Goal: Transaction & Acquisition: Purchase product/service

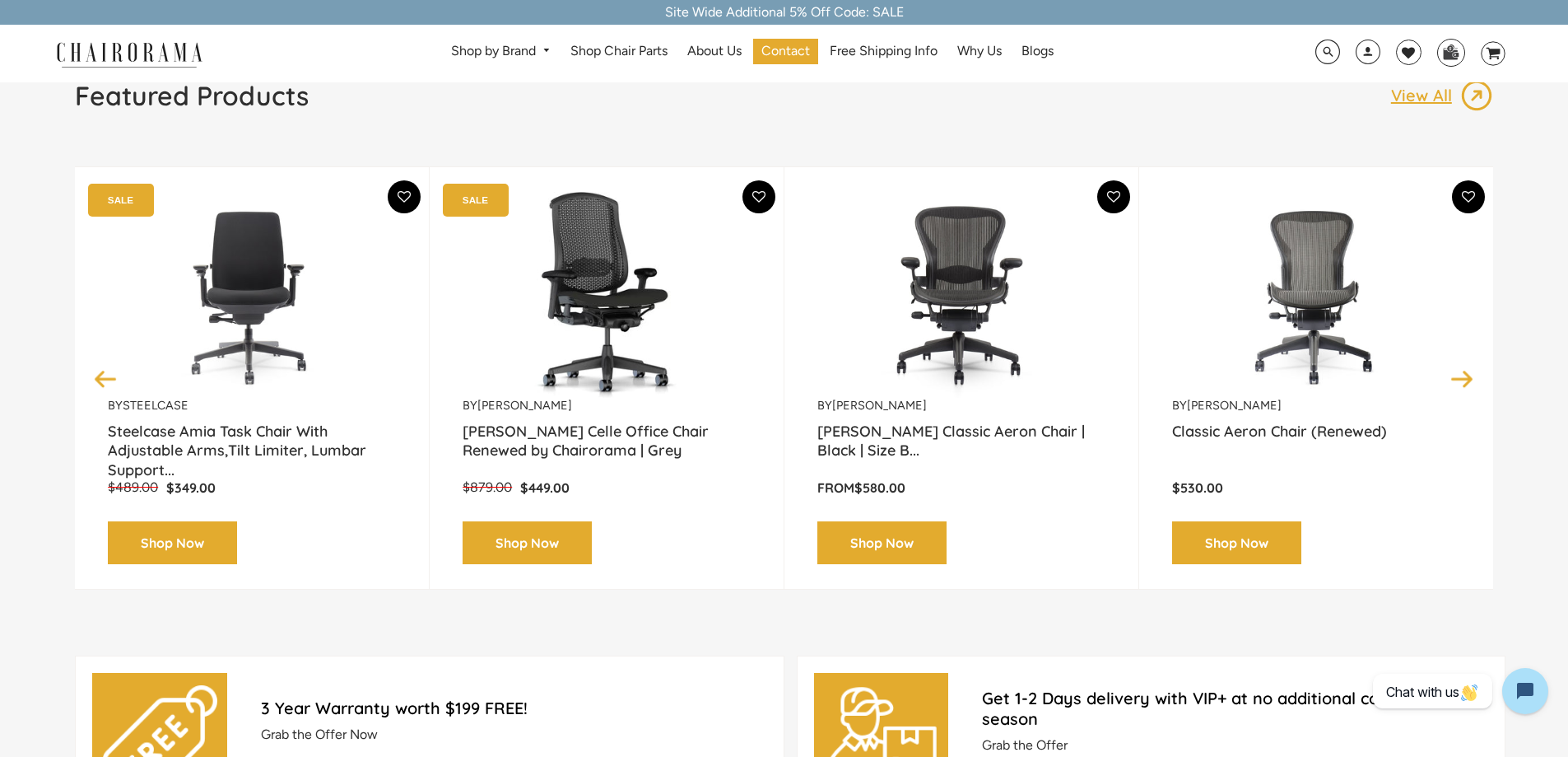
scroll to position [165, 0]
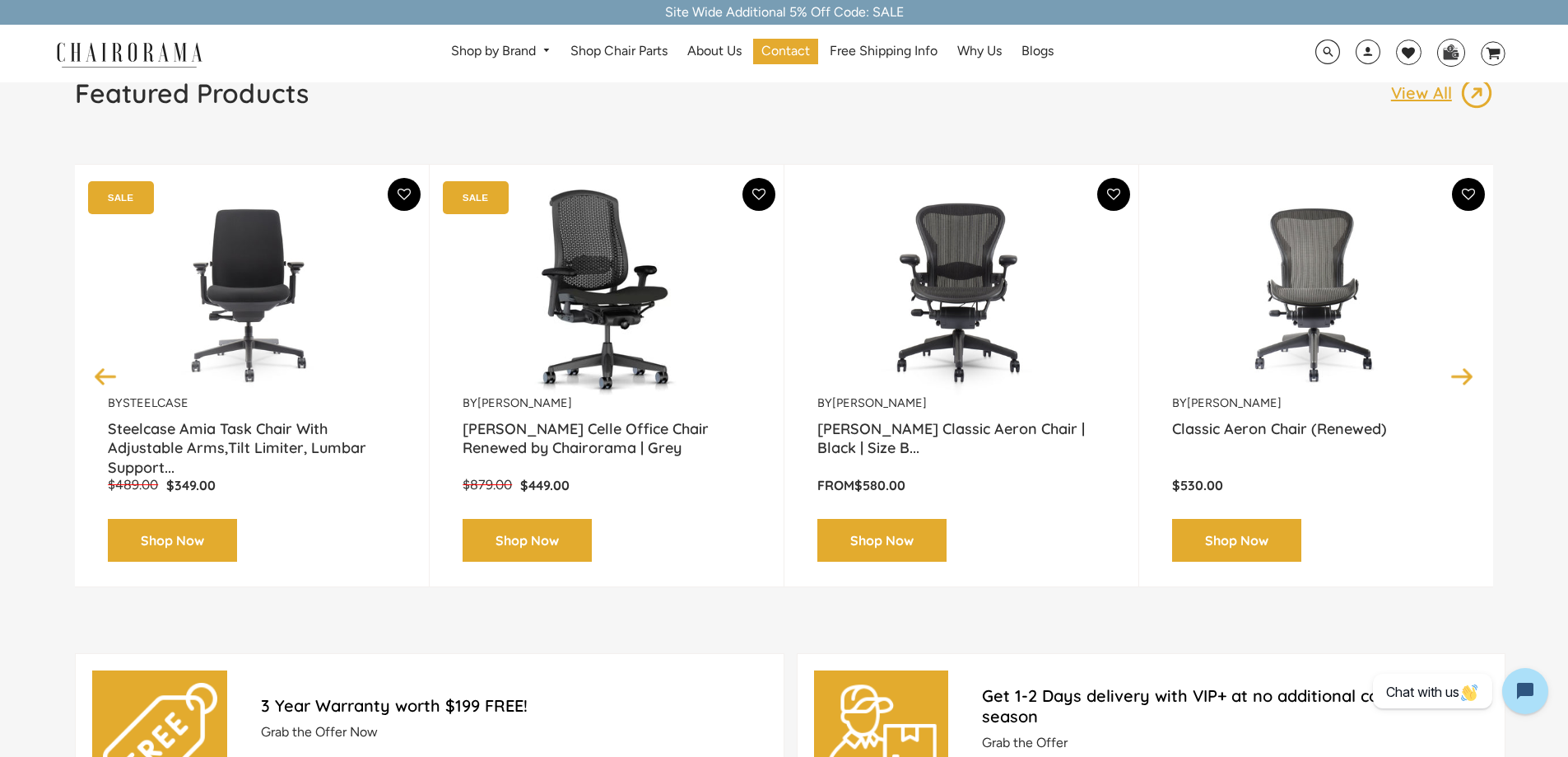
click at [959, 254] on img at bounding box center [961, 292] width 288 height 206
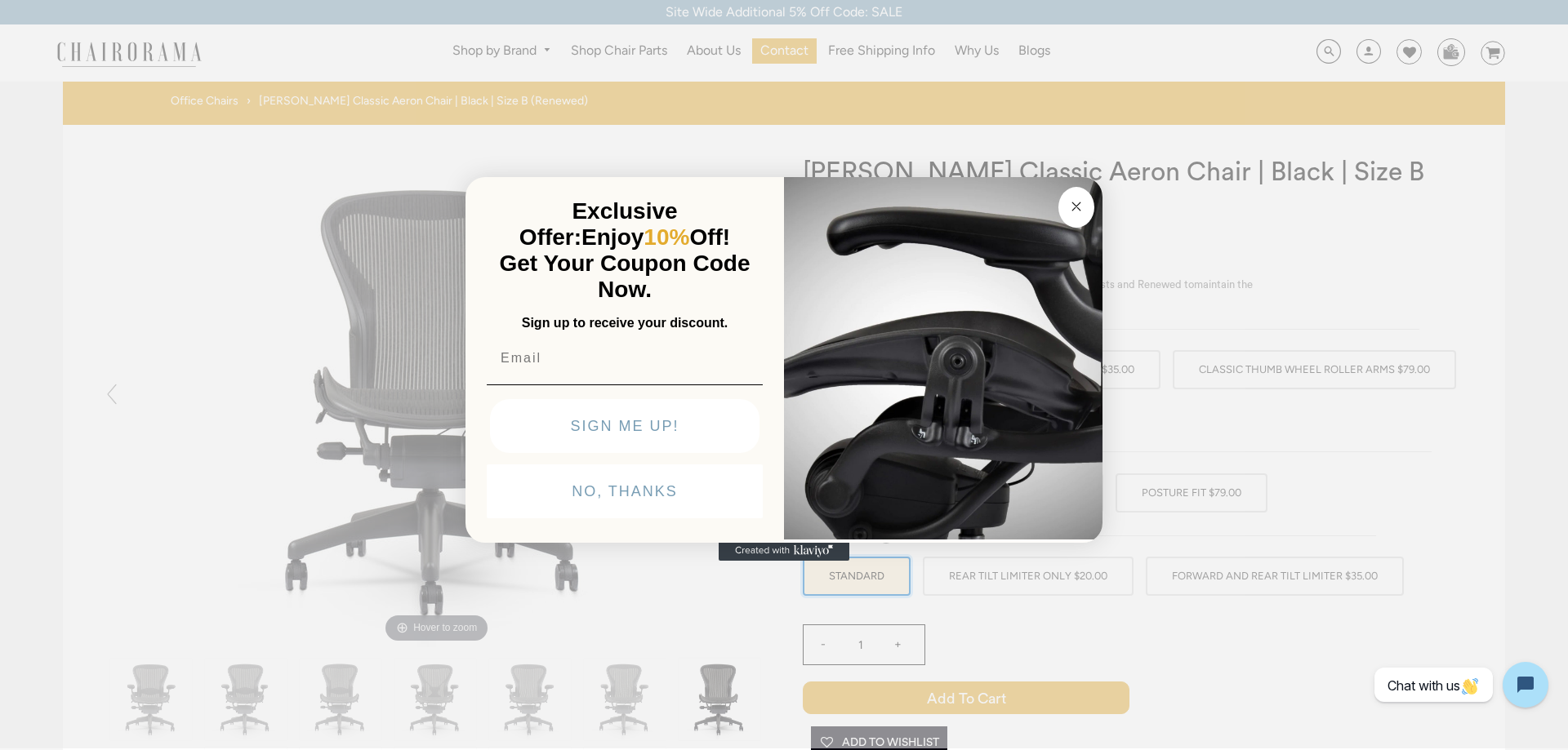
click at [1078, 205] on circle "Close dialog" at bounding box center [1077, 206] width 18 height 18
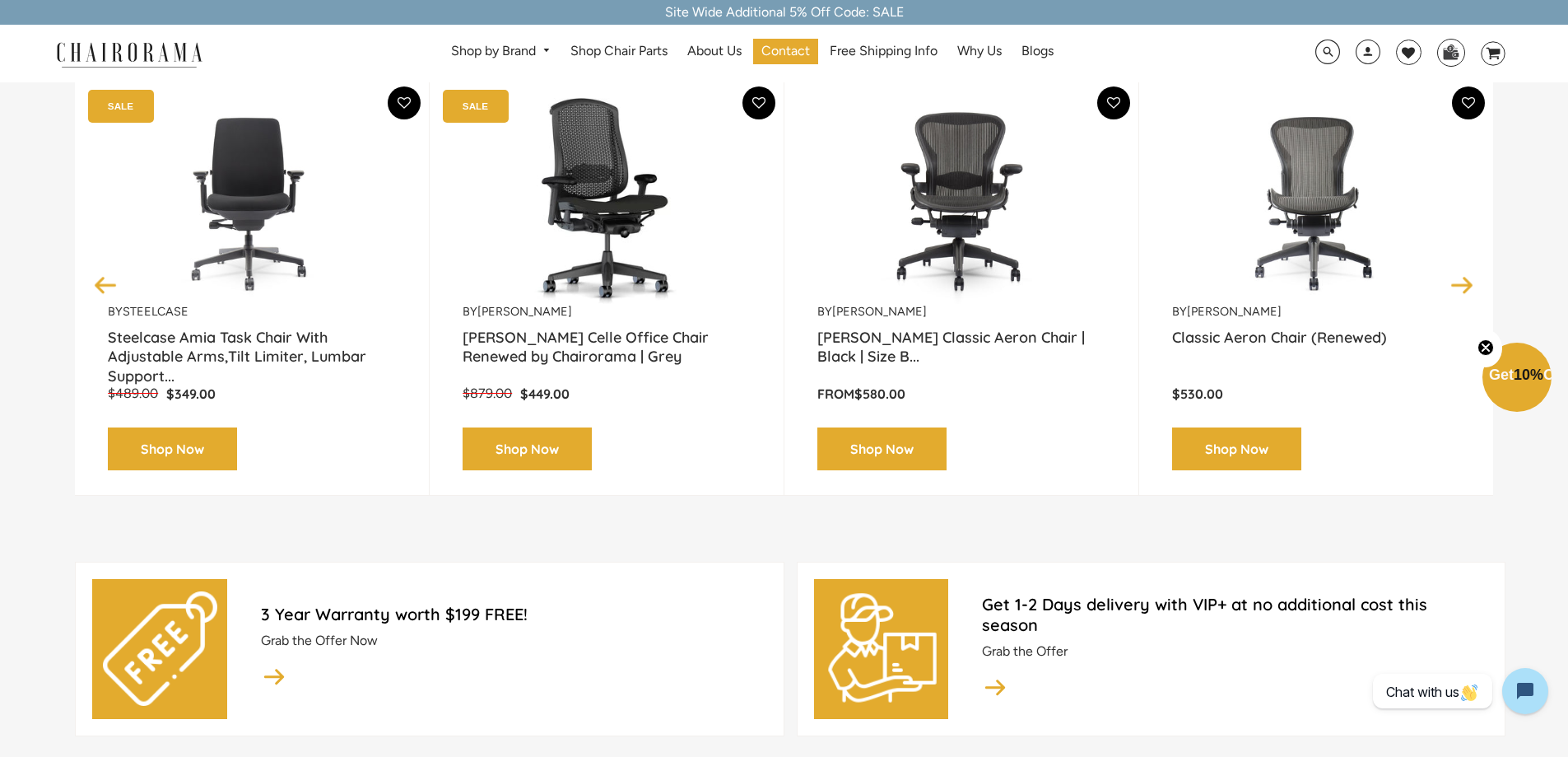
scroll to position [247, 0]
